Goal: Consume media (video, audio): Consume media (video, audio)

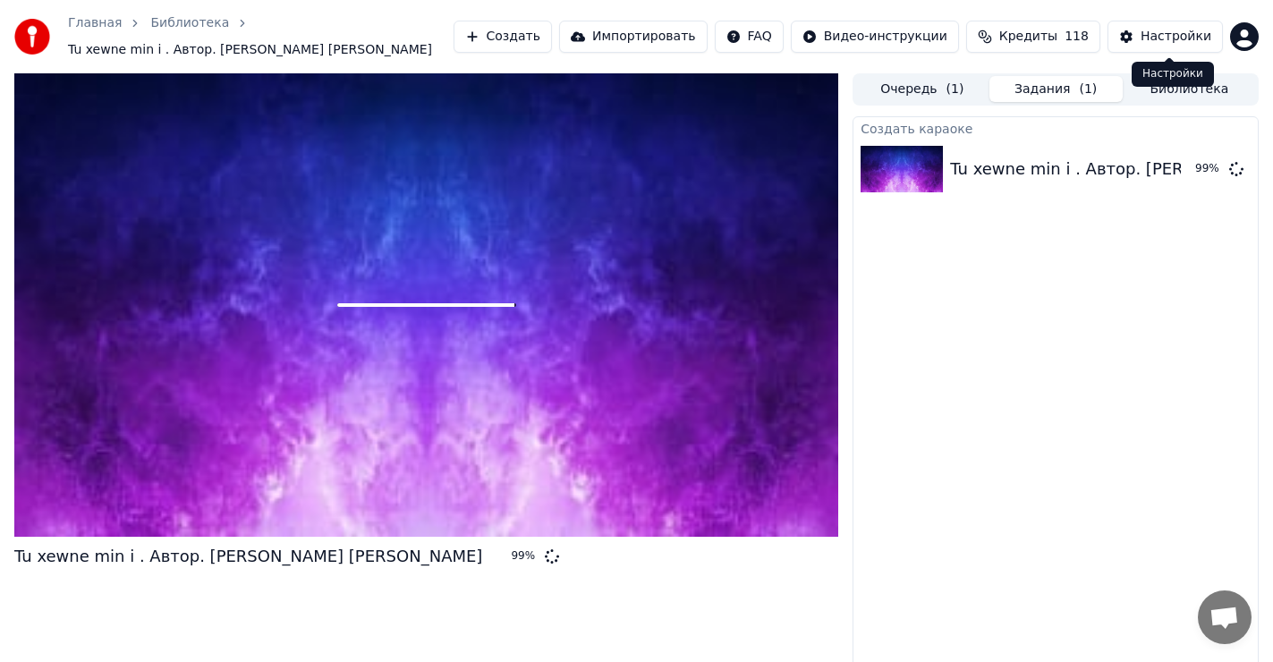
click at [1158, 36] on div "Настройки" at bounding box center [1176, 37] width 71 height 18
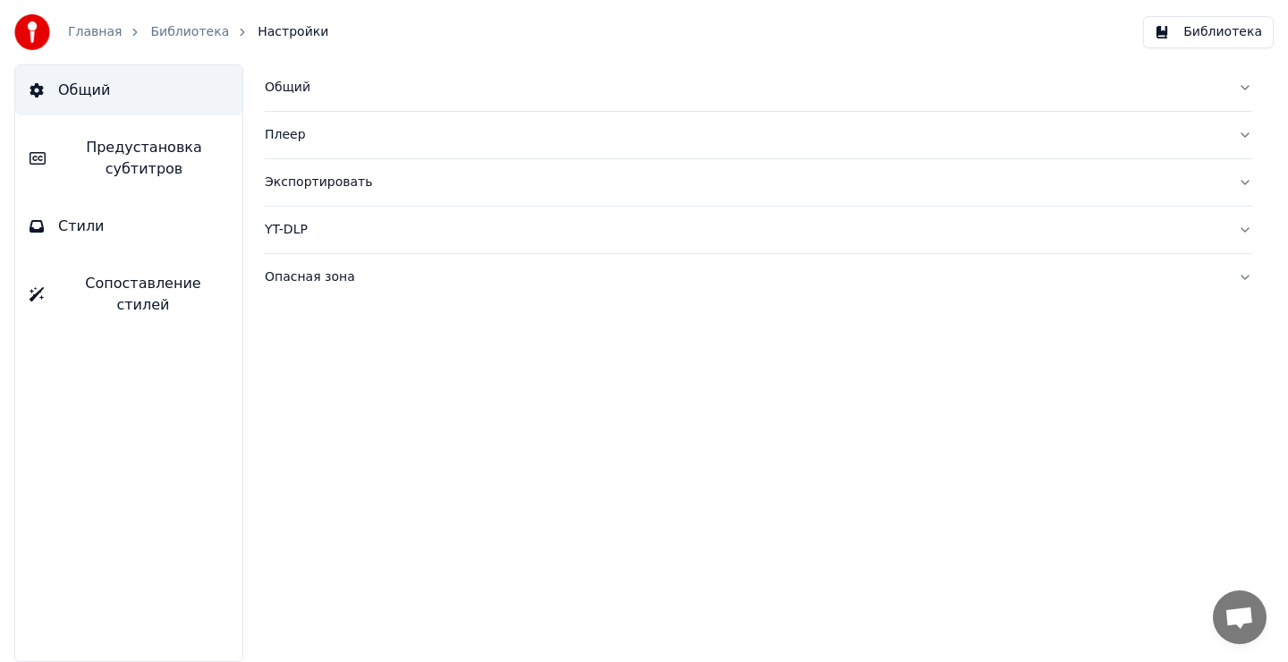
click at [189, 33] on link "Библиотека" at bounding box center [189, 32] width 79 height 18
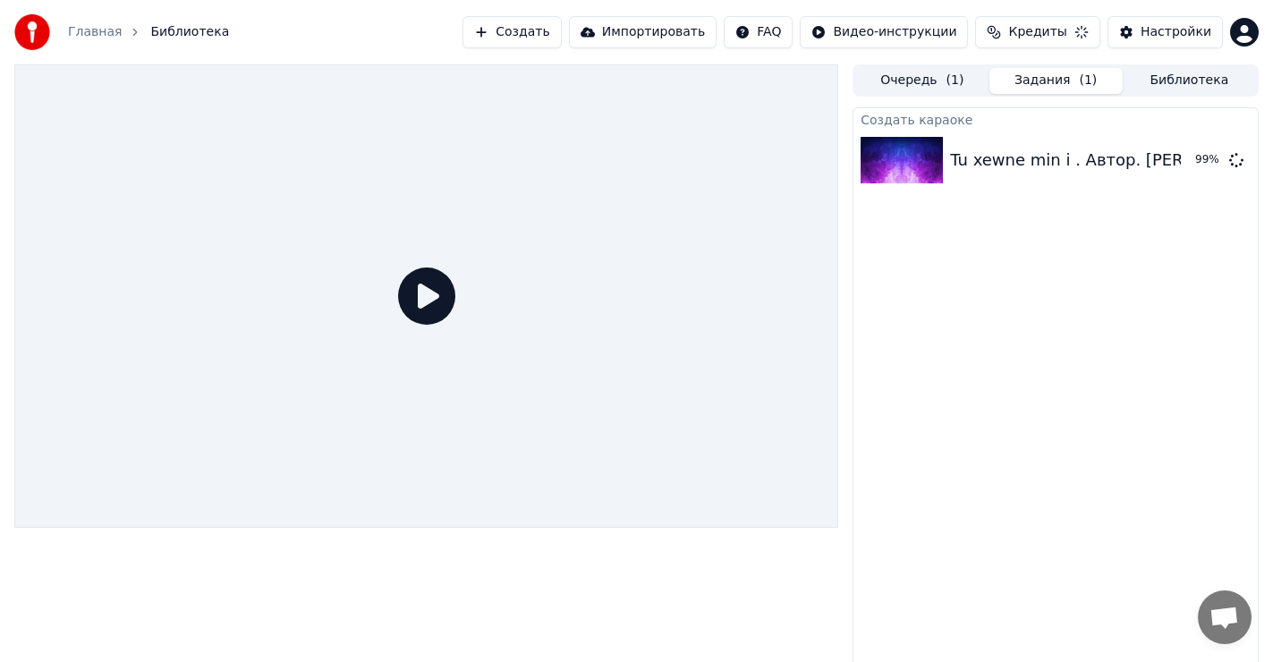
click at [100, 33] on link "Главная" at bounding box center [95, 32] width 54 height 18
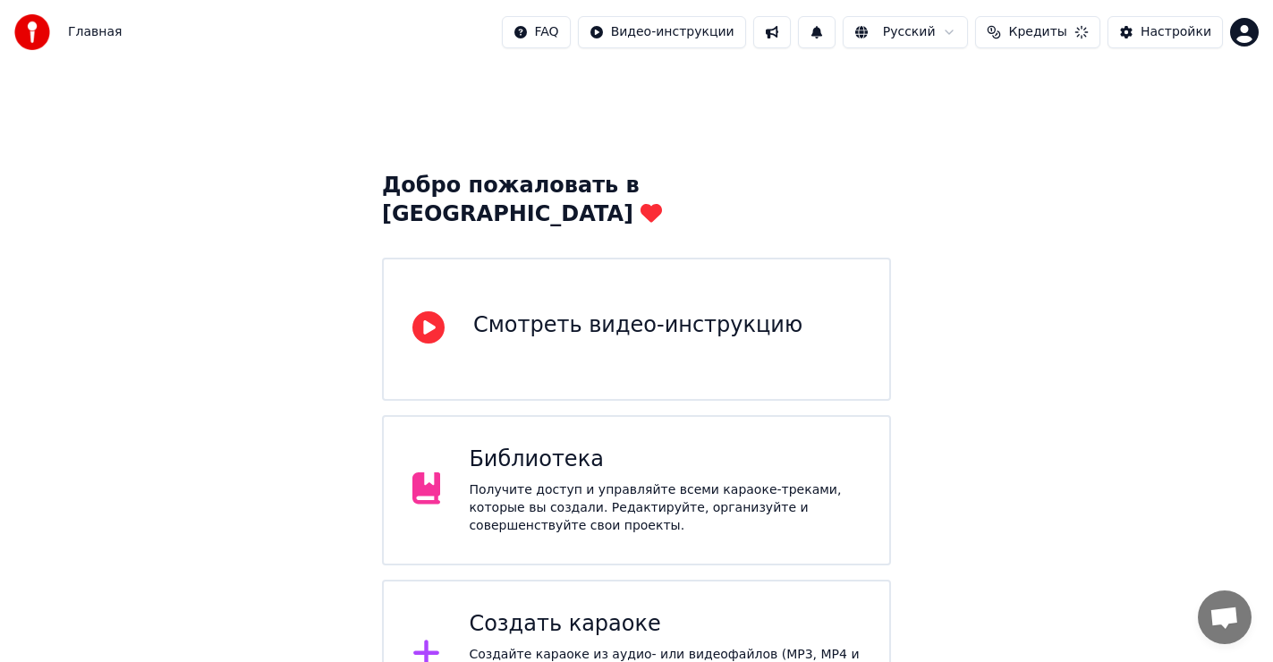
click at [1062, 32] on span "Кредиты" at bounding box center [1037, 32] width 58 height 18
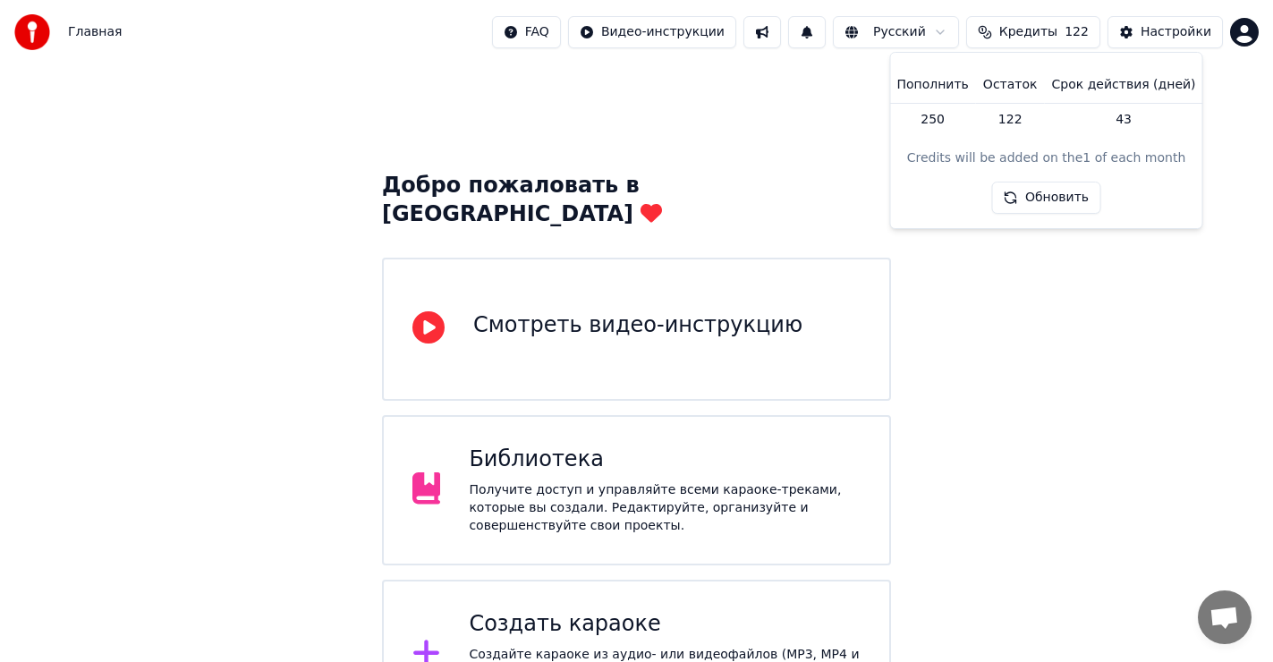
click at [524, 481] on div "Получите доступ и управляйте всеми караоке-треками, которые вы создали. Редакти…" at bounding box center [665, 508] width 392 height 54
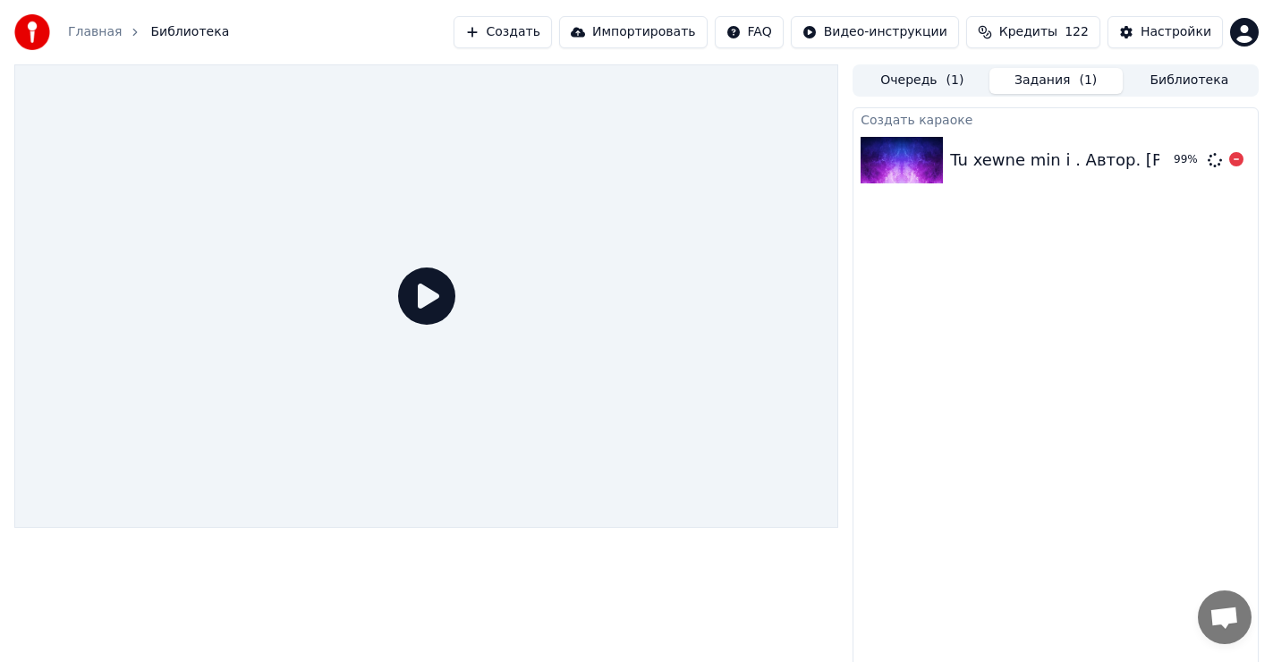
click at [1015, 153] on div "Tu xewne min i . Автор. [PERSON_NAME] [PERSON_NAME]" at bounding box center [1184, 160] width 468 height 25
click at [1235, 160] on icon at bounding box center [1236, 159] width 14 height 14
click at [1240, 165] on icon at bounding box center [1236, 159] width 14 height 14
click at [1053, 159] on div "Tu xewne min i . Автор. [PERSON_NAME] [PERSON_NAME]" at bounding box center [1184, 160] width 468 height 25
click at [908, 170] on img at bounding box center [902, 160] width 82 height 47
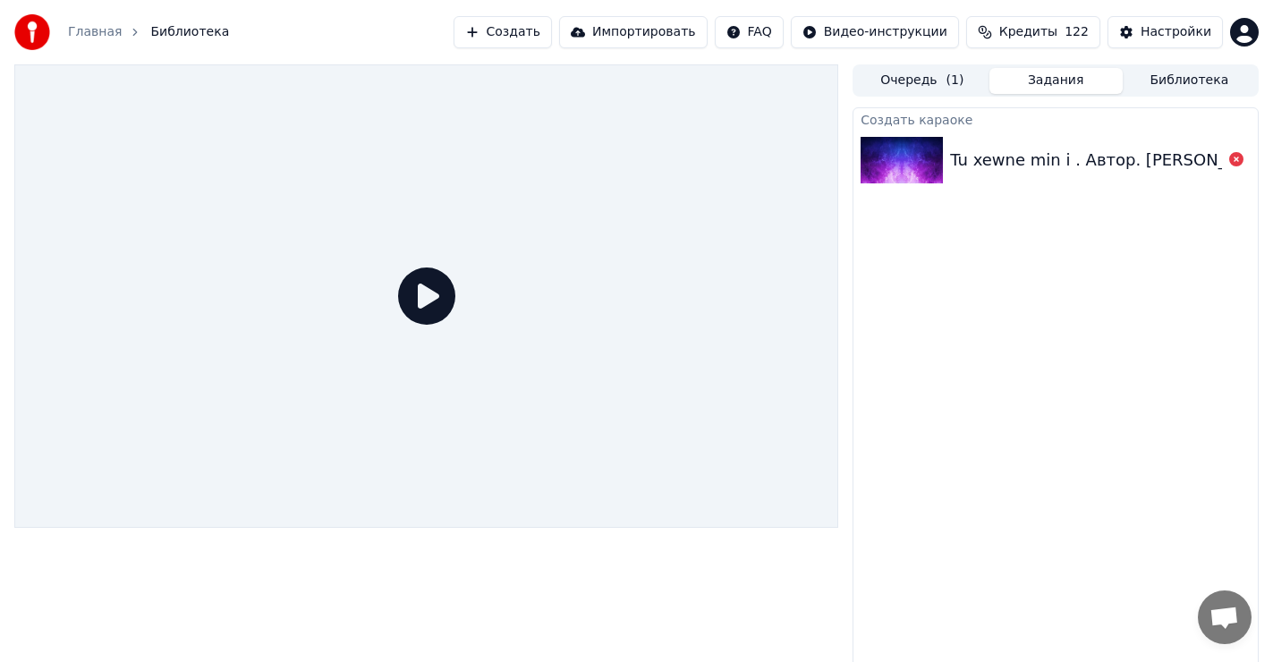
click at [412, 293] on icon at bounding box center [426, 295] width 57 height 57
click at [423, 296] on icon at bounding box center [426, 295] width 57 height 57
drag, startPoint x: 423, startPoint y: 296, endPoint x: 296, endPoint y: 413, distance: 172.8
click at [414, 306] on icon at bounding box center [426, 295] width 57 height 57
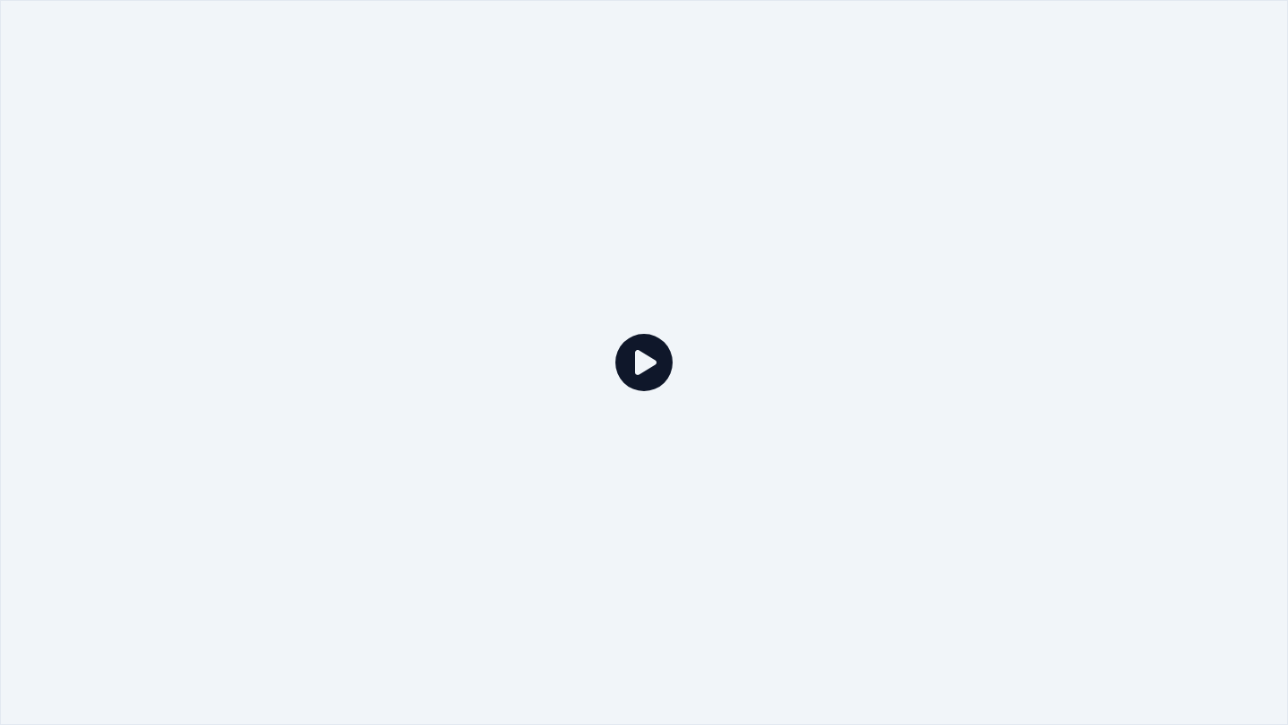
click at [641, 362] on icon at bounding box center [643, 362] width 57 height 57
click at [628, 252] on div at bounding box center [644, 362] width 1288 height 725
